Goal: Task Accomplishment & Management: Use online tool/utility

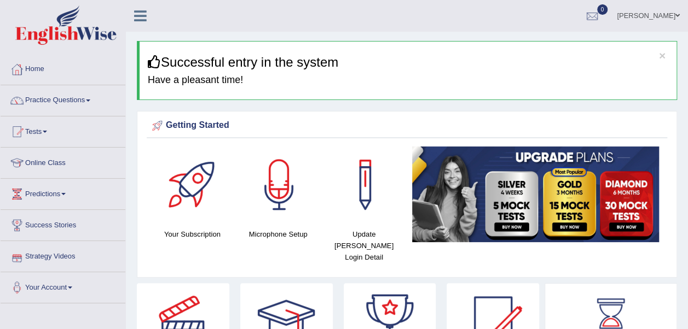
click at [47, 159] on link "Online Class" at bounding box center [63, 161] width 125 height 27
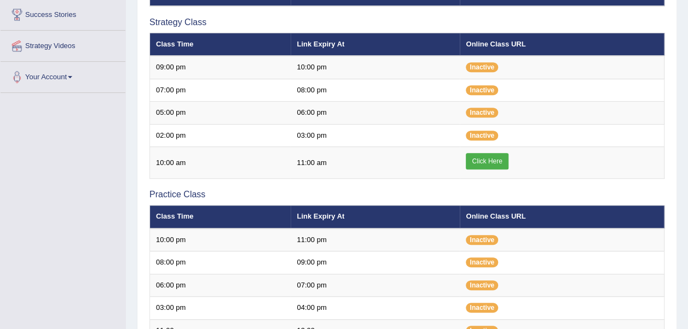
scroll to position [210, 0]
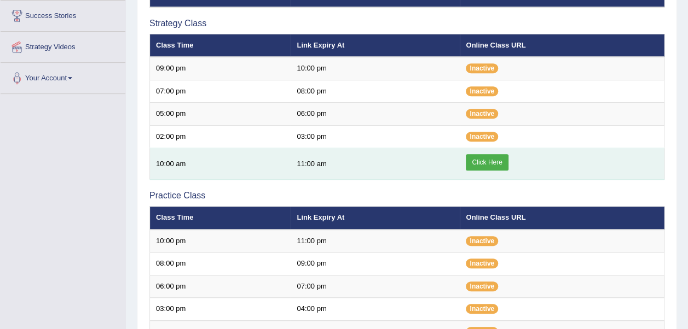
click at [489, 159] on link "Click Here" at bounding box center [487, 162] width 42 height 16
